Goal: Transaction & Acquisition: Purchase product/service

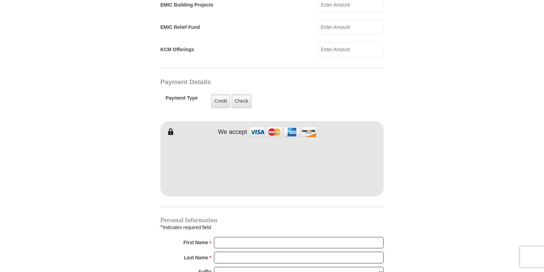
scroll to position [515, 0]
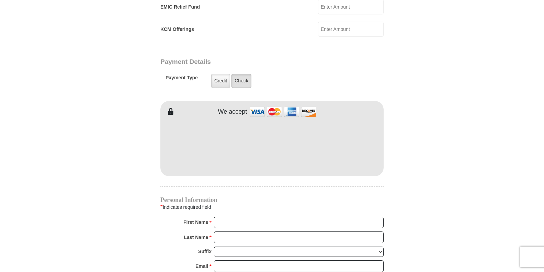
click at [236, 74] on label "Check" at bounding box center [241, 81] width 20 height 14
click at [0, 0] on input "Check" at bounding box center [0, 0] width 0 height 0
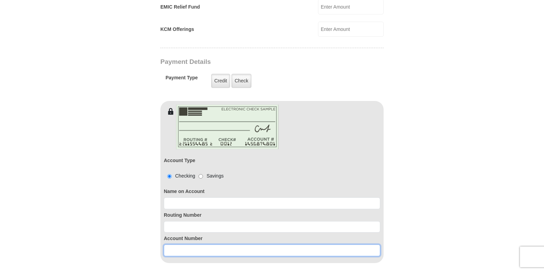
click at [180, 244] on input at bounding box center [272, 250] width 216 height 12
paste input "000373024351"
type input "000373024351"
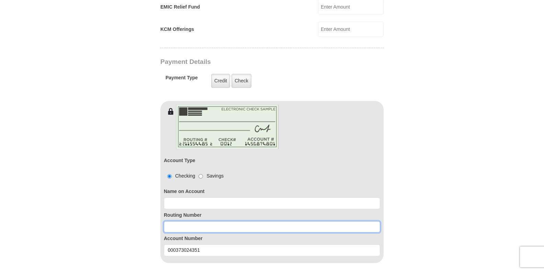
click at [227, 221] on input at bounding box center [272, 227] width 216 height 12
paste input "121000358"
type input "121000358"
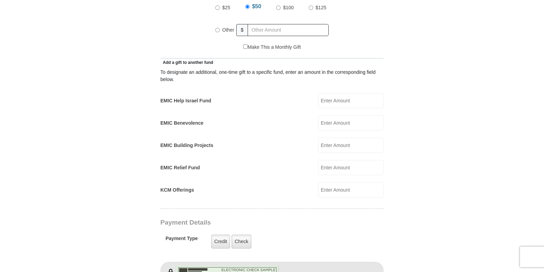
scroll to position [343, 0]
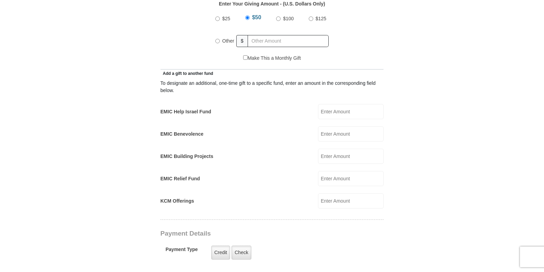
click at [218, 39] on input "Other" at bounding box center [217, 41] width 4 height 4
radio input "true"
click at [278, 35] on input "text" at bounding box center [289, 41] width 79 height 12
type input "21.00"
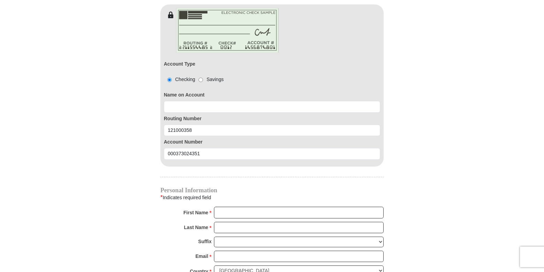
scroll to position [618, 0]
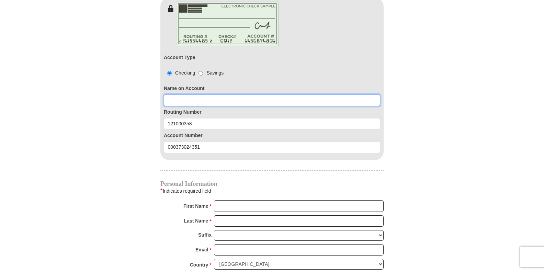
click at [190, 94] on input at bounding box center [272, 100] width 216 height 12
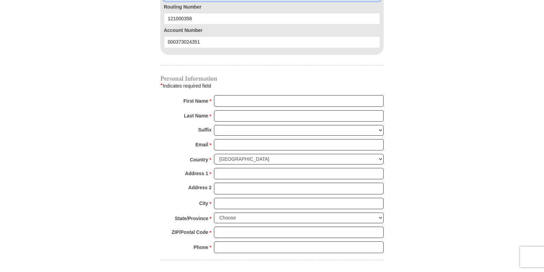
scroll to position [755, 0]
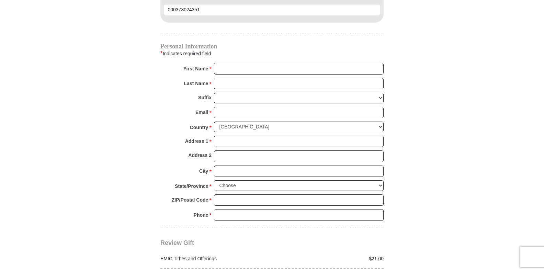
type input "[PERSON_NAME]"
click at [249, 63] on input "First Name *" at bounding box center [299, 69] width 170 height 12
drag, startPoint x: 249, startPoint y: 57, endPoint x: 254, endPoint y: 54, distance: 6.3
click at [251, 63] on input "First Name *" at bounding box center [299, 69] width 170 height 12
drag, startPoint x: 257, startPoint y: 54, endPoint x: 233, endPoint y: 56, distance: 23.5
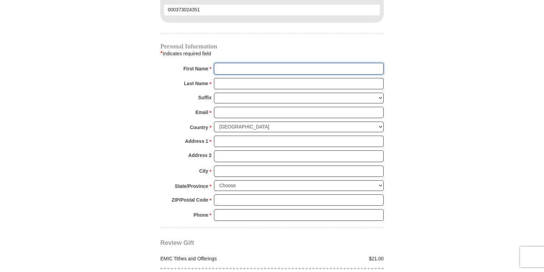
click at [233, 63] on input "First Name *" at bounding box center [299, 69] width 170 height 12
type input "k"
click at [259, 63] on input "k" at bounding box center [299, 69] width 170 height 12
type input "Keevon"
click at [246, 78] on input "Last Name *" at bounding box center [299, 84] width 170 height 12
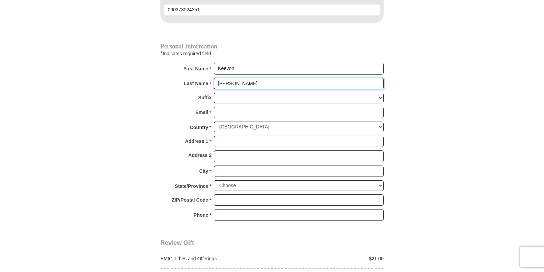
type input "[PERSON_NAME]"
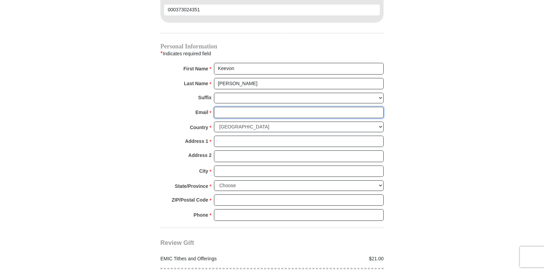
click at [230, 107] on input "Email *" at bounding box center [299, 113] width 170 height 12
drag, startPoint x: 161, startPoint y: 1, endPoint x: 29, endPoint y: 69, distance: 148.8
click at [240, 107] on input "Email *" at bounding box center [299, 113] width 170 height 12
type input "[EMAIL_ADDRESS][DOMAIN_NAME]"
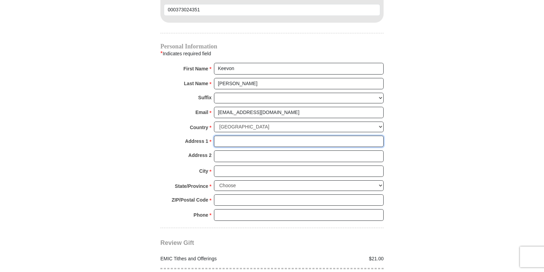
click at [247, 136] on input "Address 1 *" at bounding box center [299, 142] width 170 height 12
type input "[STREET_ADDRESS]"
click at [228, 166] on input "City *" at bounding box center [299, 172] width 170 height 12
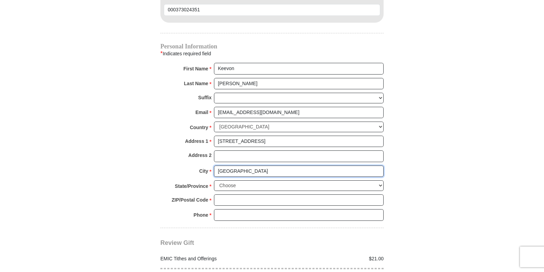
type input "[GEOGRAPHIC_DATA]"
click at [235, 180] on select "Choose [US_STATE] [US_STATE] [US_STATE] [US_STATE] [US_STATE] Armed Forces Amer…" at bounding box center [299, 185] width 170 height 11
select select "CA"
click at [214, 180] on select "Choose [US_STATE] [US_STATE] [US_STATE] [US_STATE] [US_STATE] Armed Forces Amer…" at bounding box center [299, 185] width 170 height 11
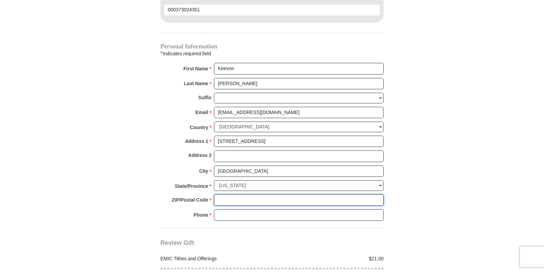
click at [234, 194] on input "ZIP/Postal Code *" at bounding box center [299, 200] width 170 height 12
type input "90027"
click at [239, 209] on input "Phone * *" at bounding box center [299, 215] width 170 height 12
type input "8187473499"
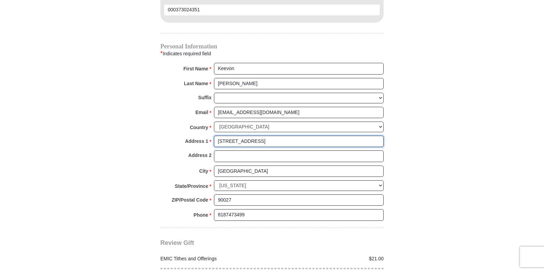
click at [284, 136] on input "[STREET_ADDRESS]" at bounding box center [299, 142] width 170 height 12
type input "[STREET_ADDRESS]"
click at [259, 150] on input "Address 2" at bounding box center [299, 156] width 170 height 12
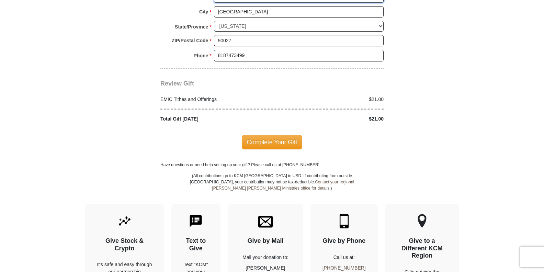
scroll to position [927, 0]
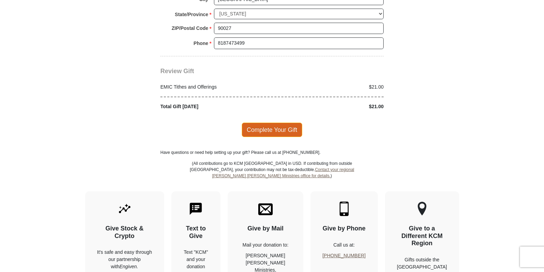
type input "bsweh"
click at [281, 123] on span "Complete Your Gift" at bounding box center [272, 130] width 61 height 14
